Goal: Task Accomplishment & Management: Complete application form

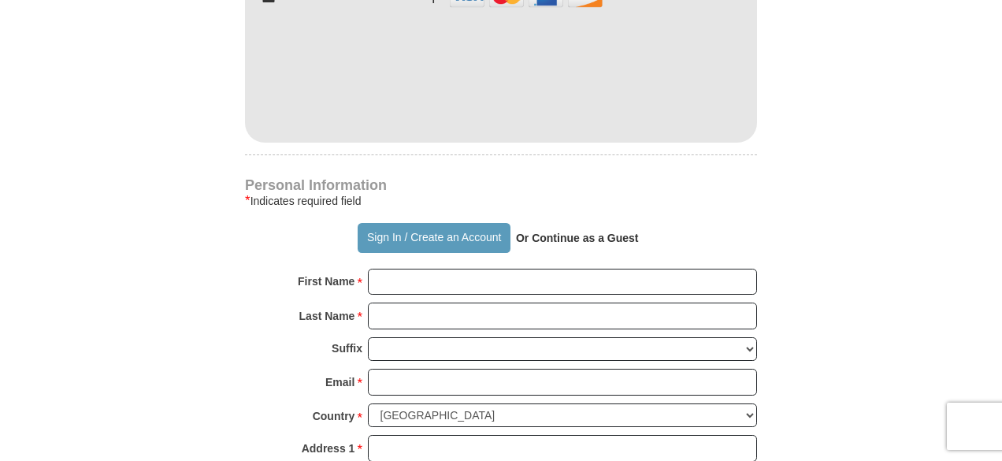
scroll to position [922, 0]
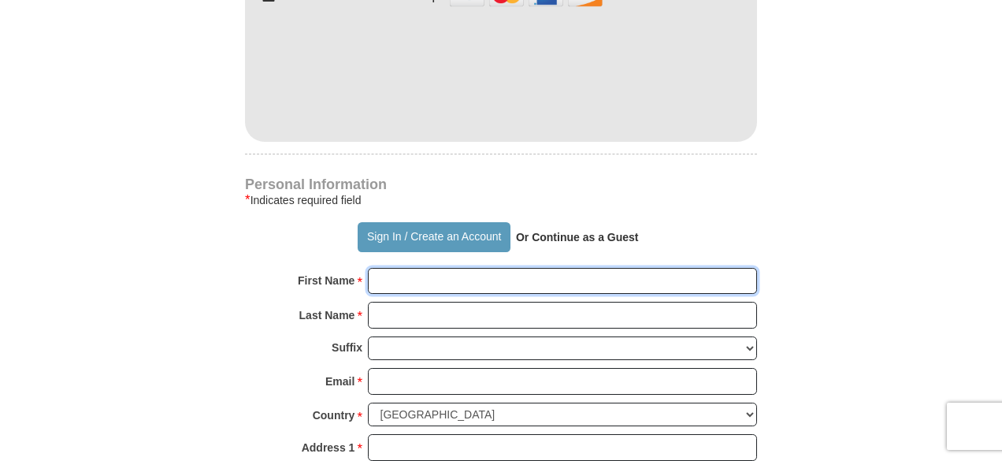
click at [374, 279] on input "First Name *" at bounding box center [562, 281] width 389 height 27
type input "[PERSON_NAME]"
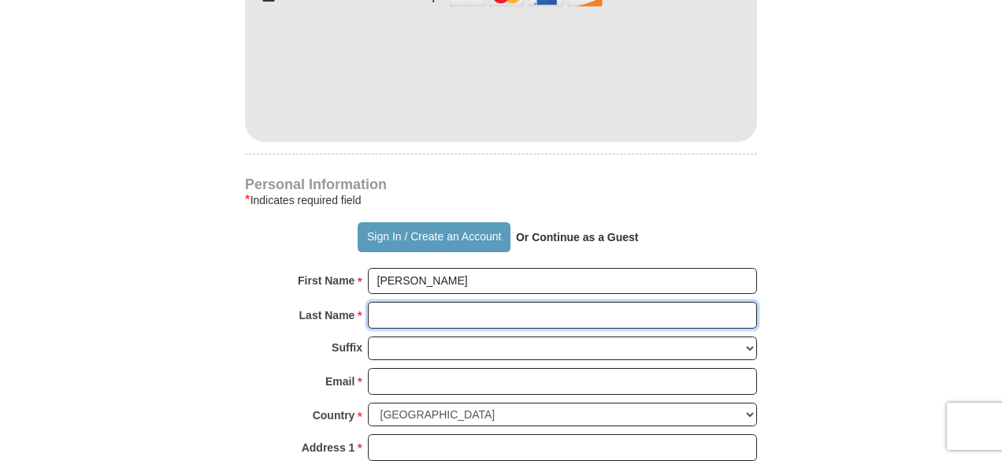
click at [374, 318] on input "Last Name *" at bounding box center [562, 315] width 389 height 27
type input "[PERSON_NAME]"
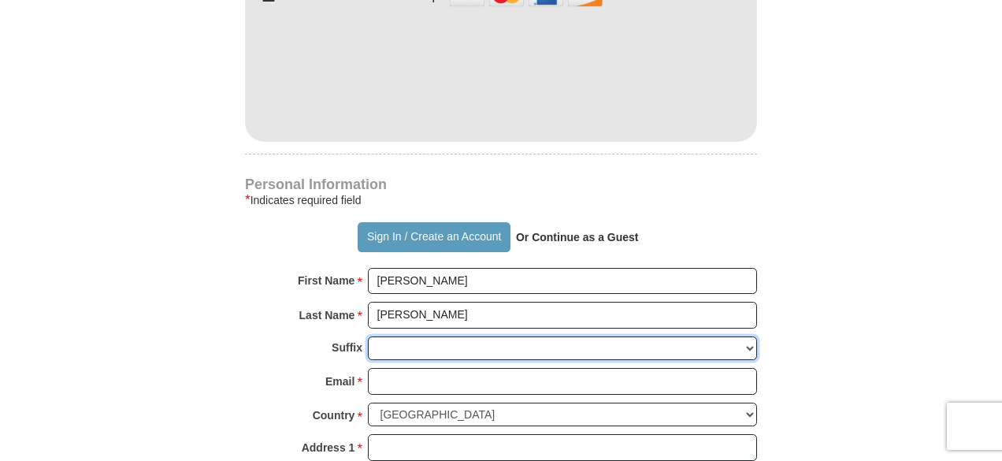
click at [756, 344] on select "[PERSON_NAME] I II III IV V VI" at bounding box center [562, 348] width 389 height 24
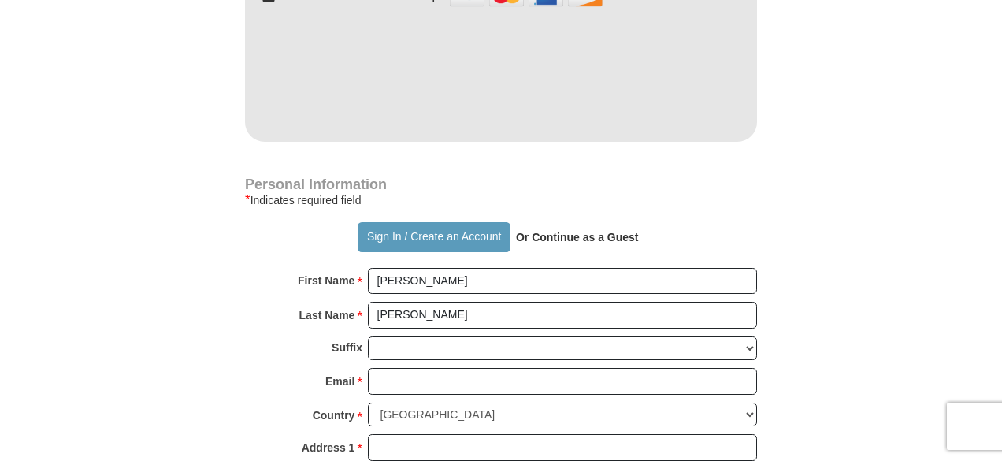
click at [294, 347] on div "Suffix [PERSON_NAME] I II III IV V VI" at bounding box center [501, 352] width 512 height 32
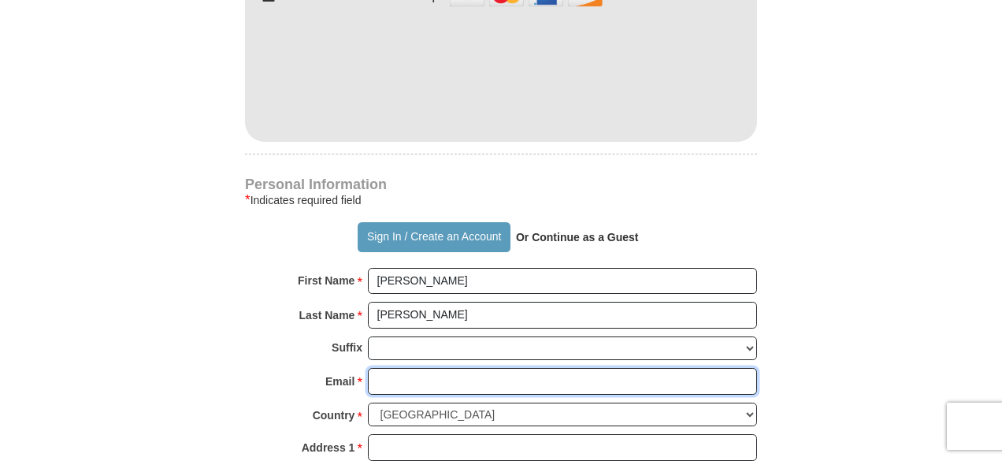
click at [381, 377] on input "Email *" at bounding box center [562, 381] width 389 height 27
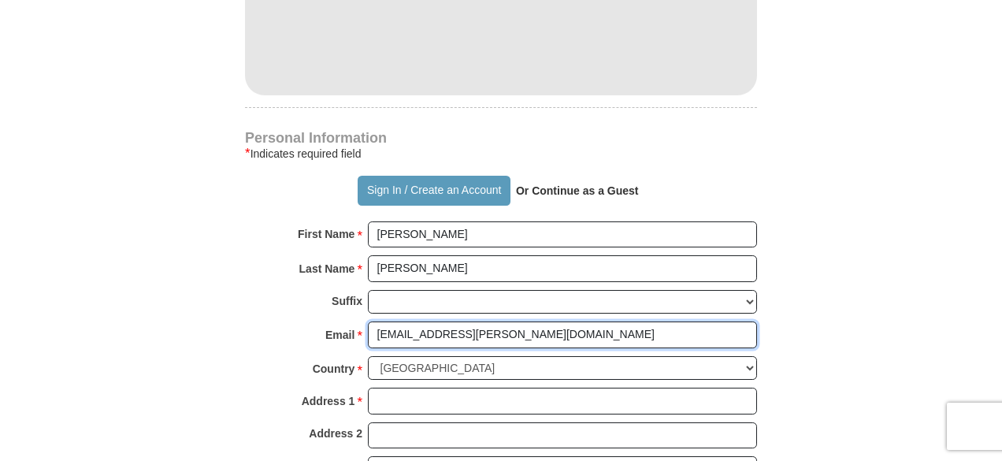
scroll to position [969, 0]
type input "[EMAIL_ADDRESS][PERSON_NAME][DOMAIN_NAME]"
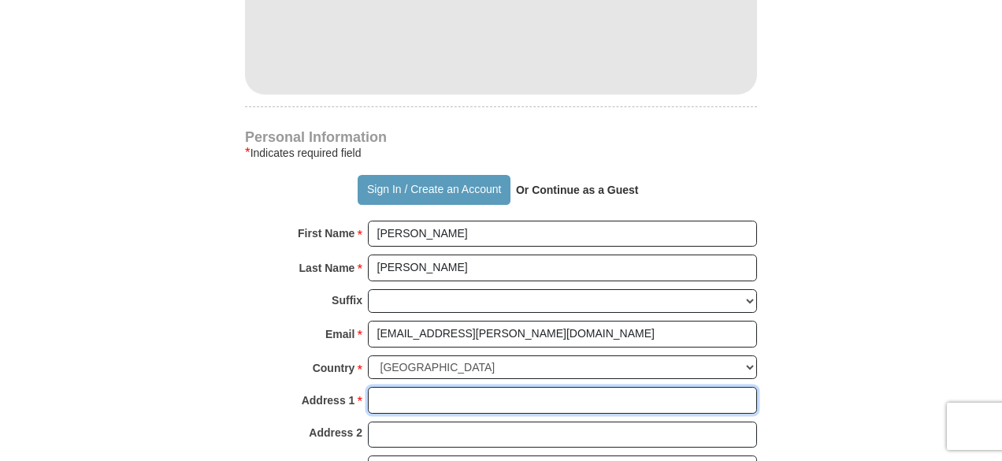
click at [380, 397] on input "Address 1 *" at bounding box center [562, 400] width 389 height 27
type input "104"
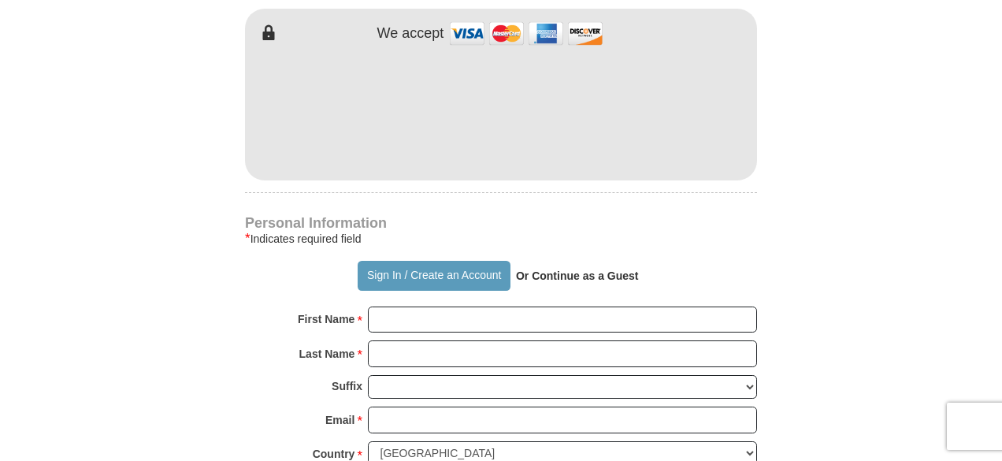
scroll to position [893, 0]
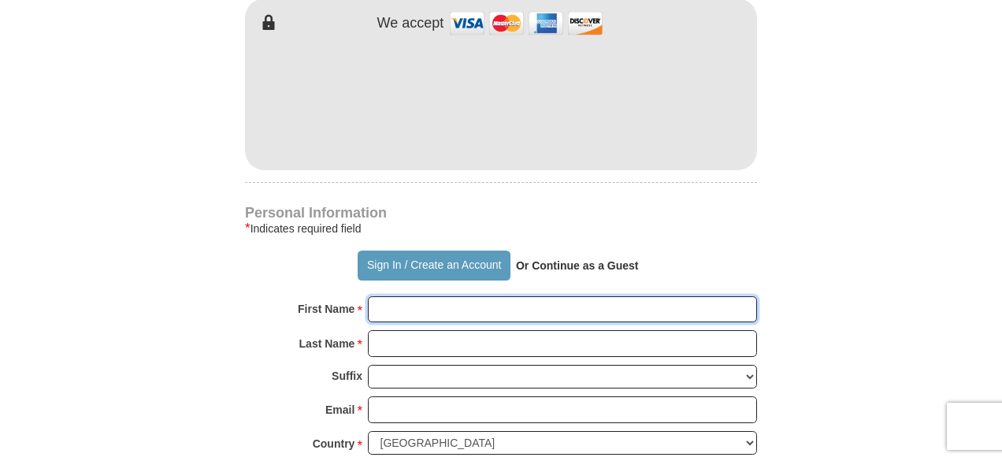
click at [384, 310] on input "First Name *" at bounding box center [562, 309] width 389 height 27
type input "[PERSON_NAME]"
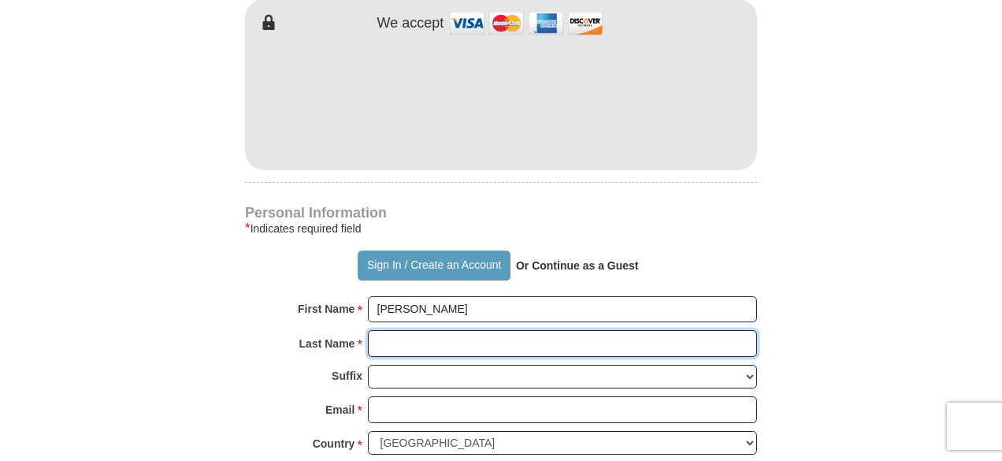
click at [379, 350] on input "Last Name *" at bounding box center [562, 343] width 389 height 27
type input "[PERSON_NAME]"
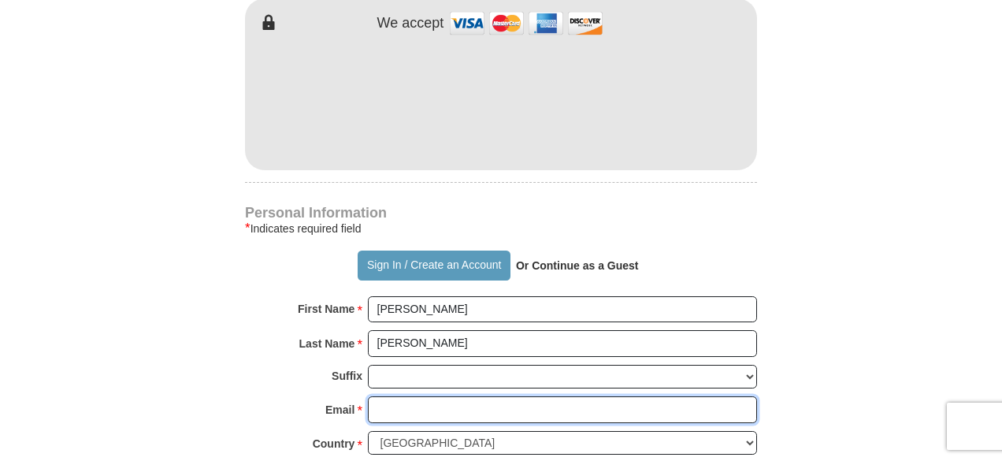
click at [371, 401] on input "Email *" at bounding box center [562, 409] width 389 height 27
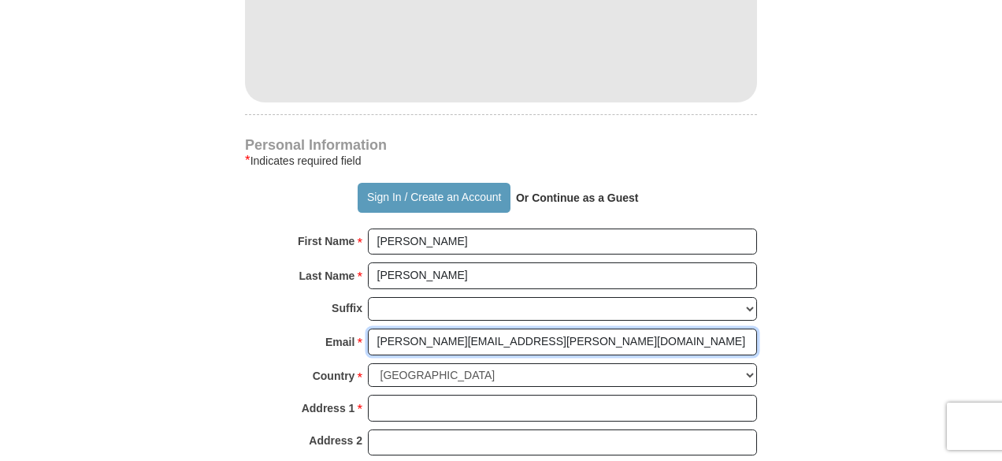
scroll to position [964, 0]
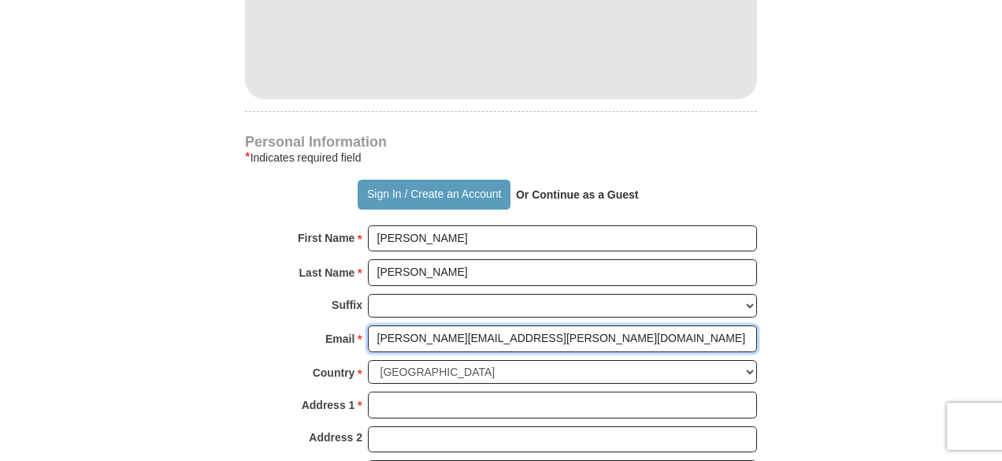
type input "louise.hinrichs@charter.net"
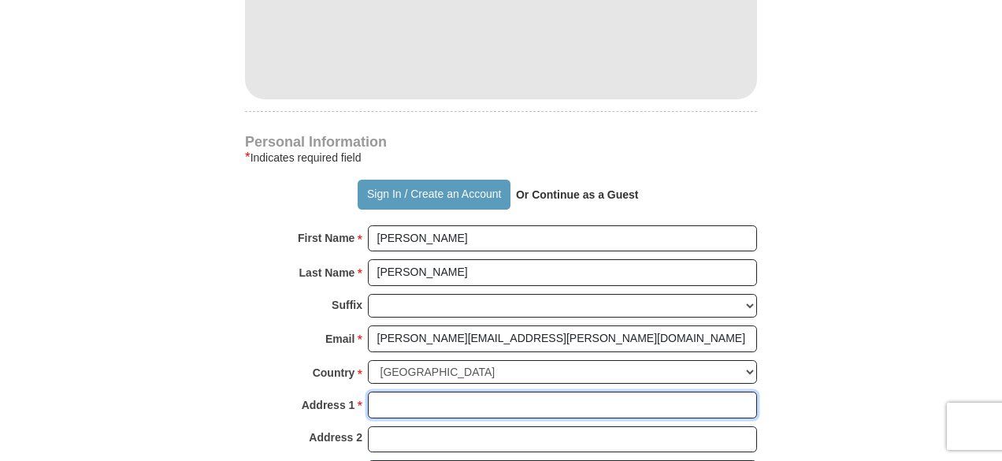
click at [377, 402] on input "Address 1 *" at bounding box center [562, 405] width 389 height 27
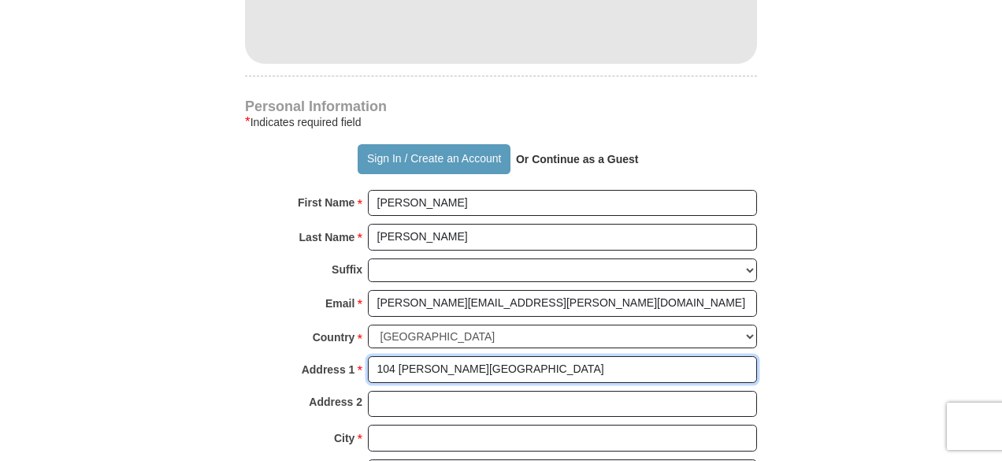
scroll to position [1011, 0]
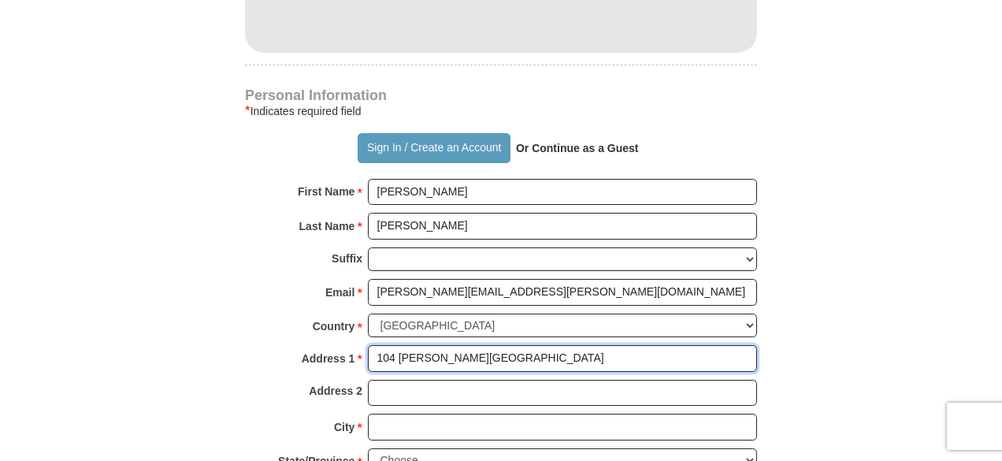
type input "104 Summerlin Ridge"
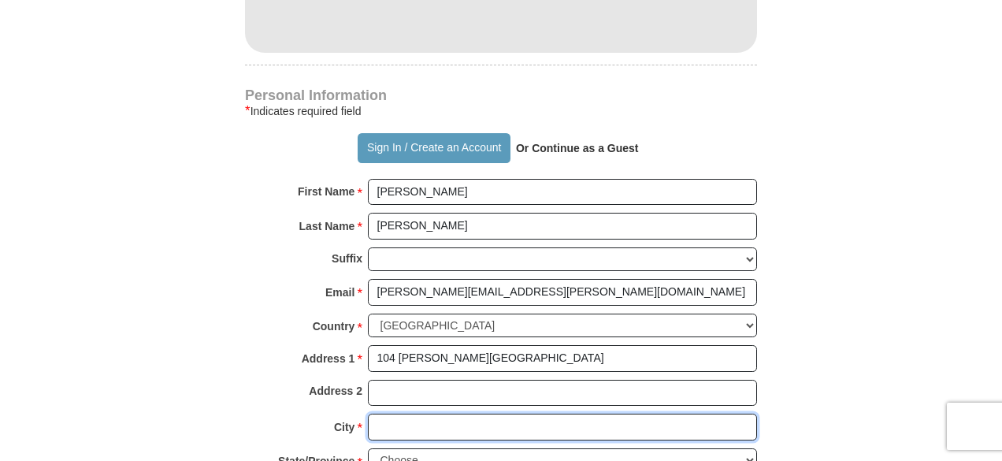
click at [381, 420] on input "City *" at bounding box center [562, 427] width 389 height 27
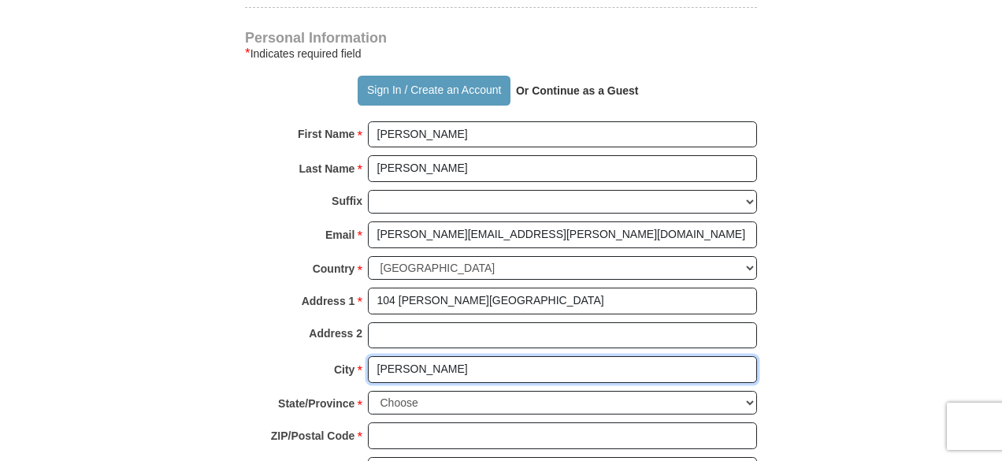
scroll to position [1069, 0]
type input "O'fallon"
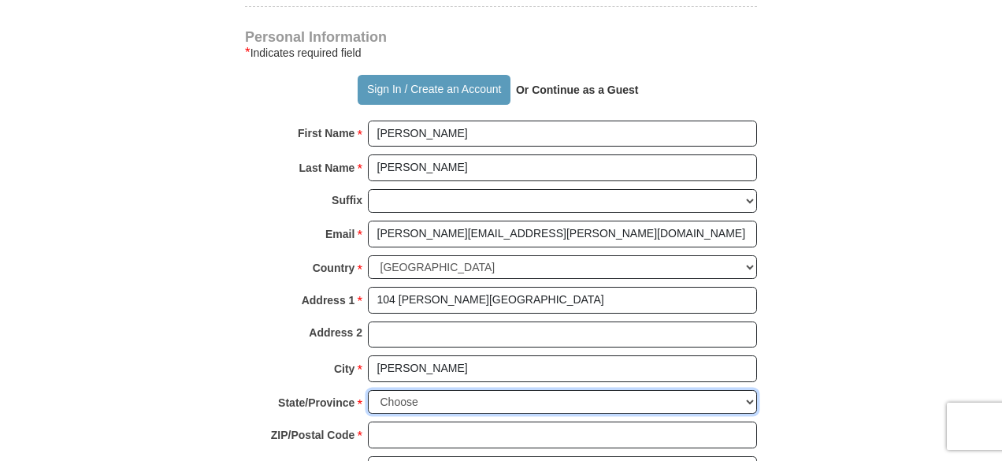
click at [751, 390] on select "Choose Alabama Alaska American Samoa Arizona Arkansas Armed Forces Americas Arm…" at bounding box center [562, 402] width 389 height 24
select select "IL"
click at [368, 390] on select "Choose Alabama Alaska American Samoa Arizona Arkansas Armed Forces Americas Arm…" at bounding box center [562, 402] width 389 height 24
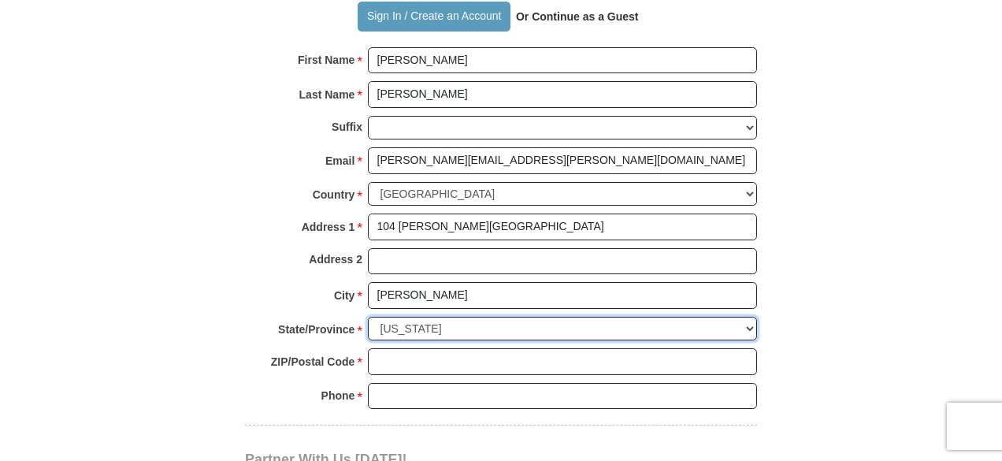
scroll to position [1143, 0]
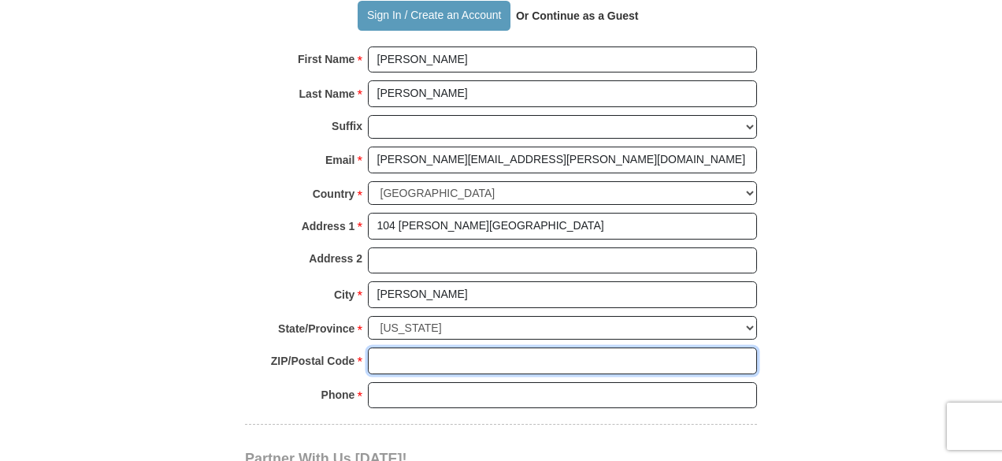
click at [409, 349] on input "ZIP/Postal Code *" at bounding box center [562, 360] width 389 height 27
type input "62269"
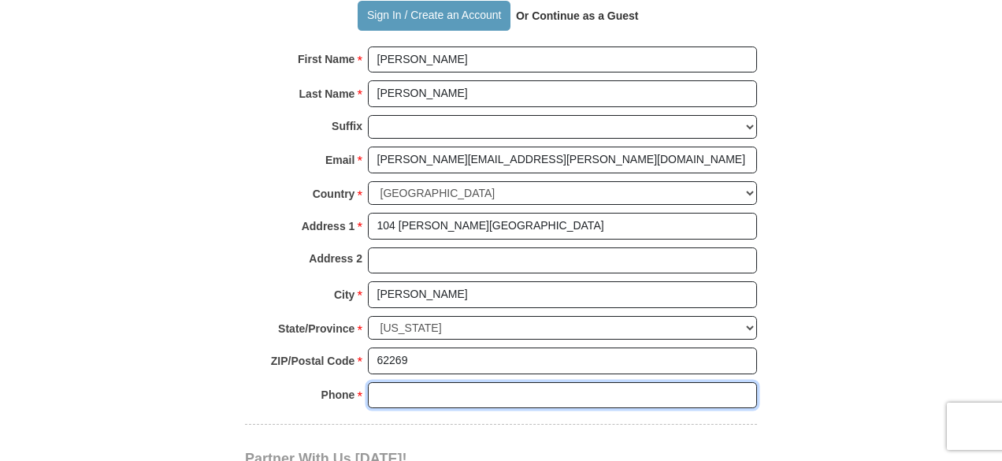
click at [393, 389] on input "Phone * *" at bounding box center [562, 395] width 389 height 27
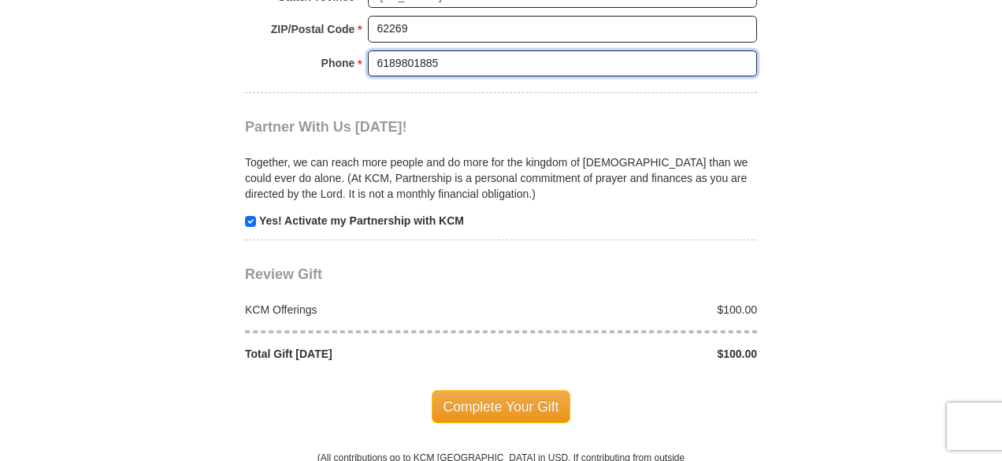
scroll to position [1481, 0]
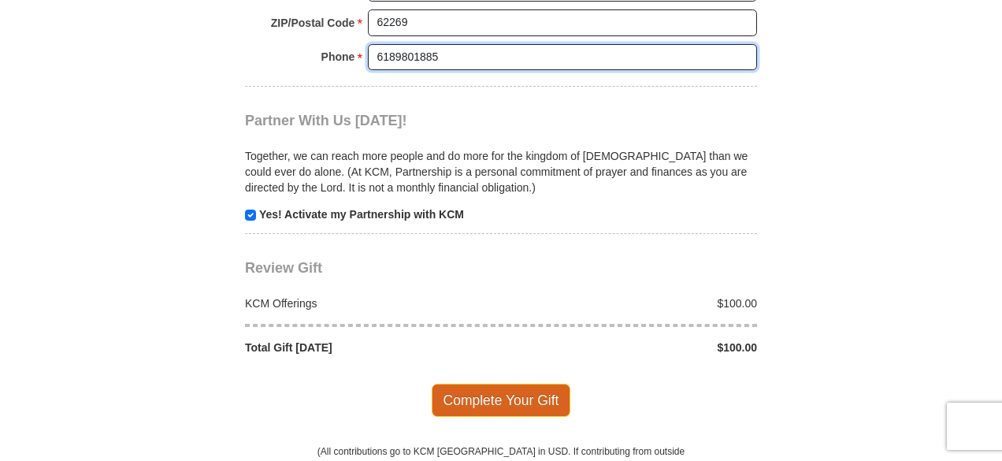
type input "6189801885"
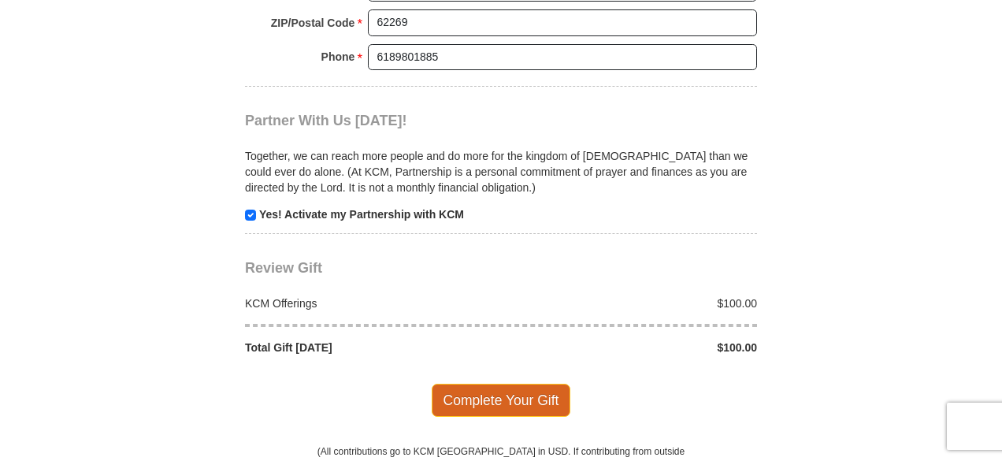
click at [495, 385] on span "Complete Your Gift" at bounding box center [501, 400] width 139 height 33
